Goal: Navigation & Orientation: Find specific page/section

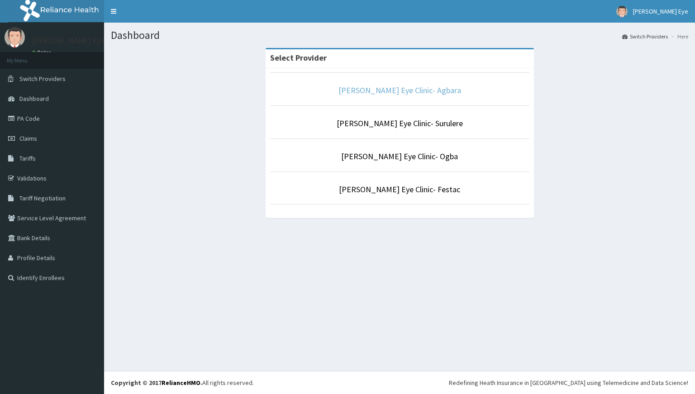
click at [409, 93] on link "[PERSON_NAME] Eye Clinic- Agbara" at bounding box center [399, 90] width 123 height 10
click at [404, 158] on link "[PERSON_NAME] Eye Clinic- Ogba" at bounding box center [399, 156] width 117 height 10
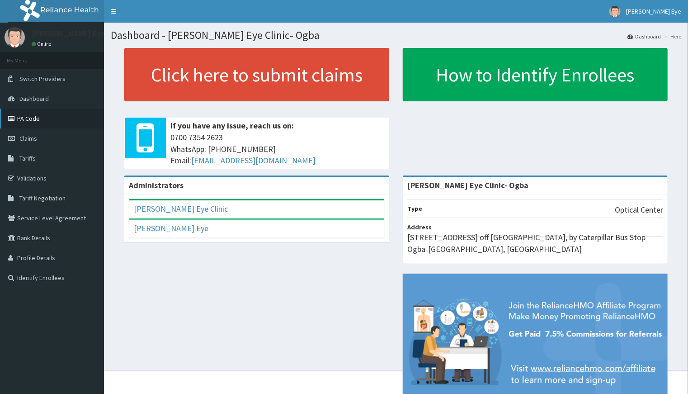
click at [30, 122] on link "PA Code" at bounding box center [52, 119] width 104 height 20
